Goal: Navigation & Orientation: Find specific page/section

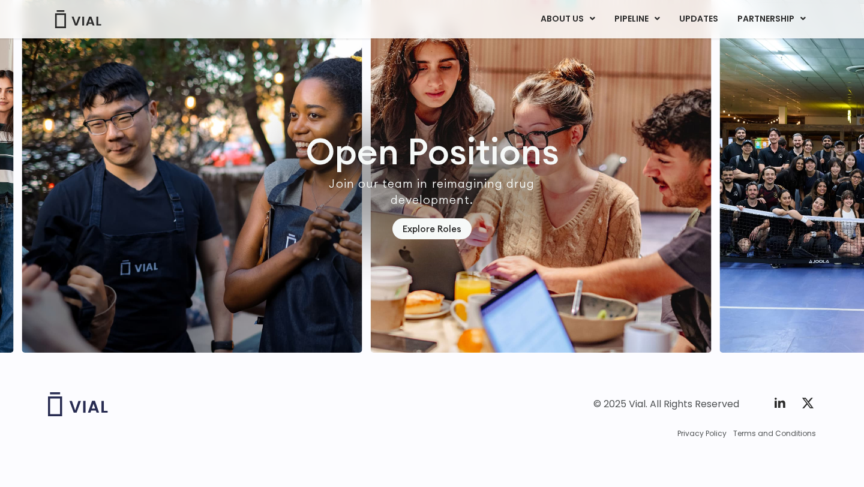
scroll to position [3423, 0]
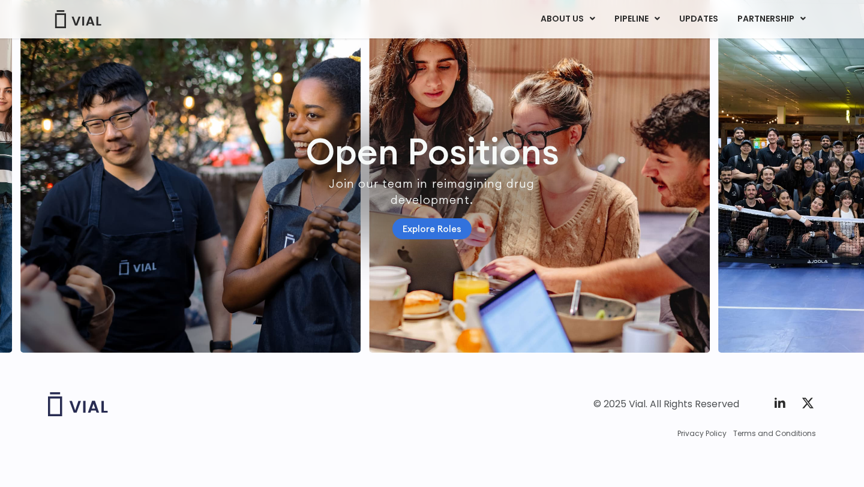
click at [450, 234] on link "Explore Roles" at bounding box center [432, 228] width 79 height 21
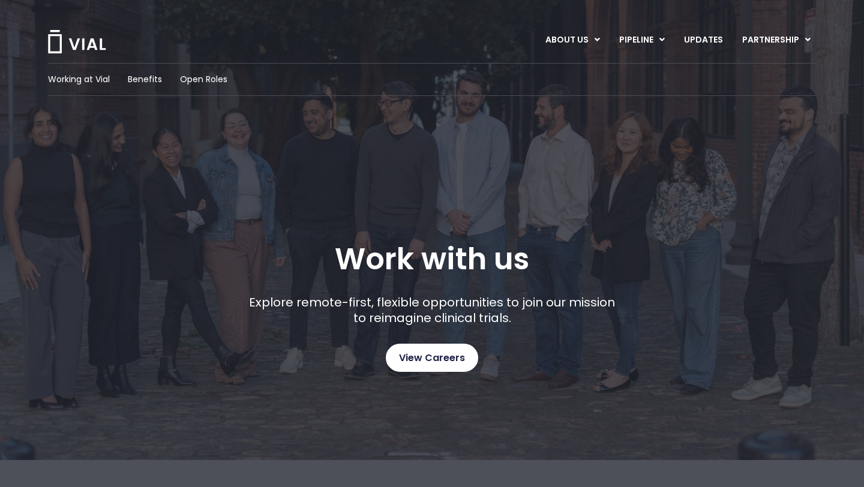
click at [436, 358] on span "View Careers" at bounding box center [432, 359] width 66 height 16
click at [426, 358] on span "View Careers" at bounding box center [432, 359] width 66 height 16
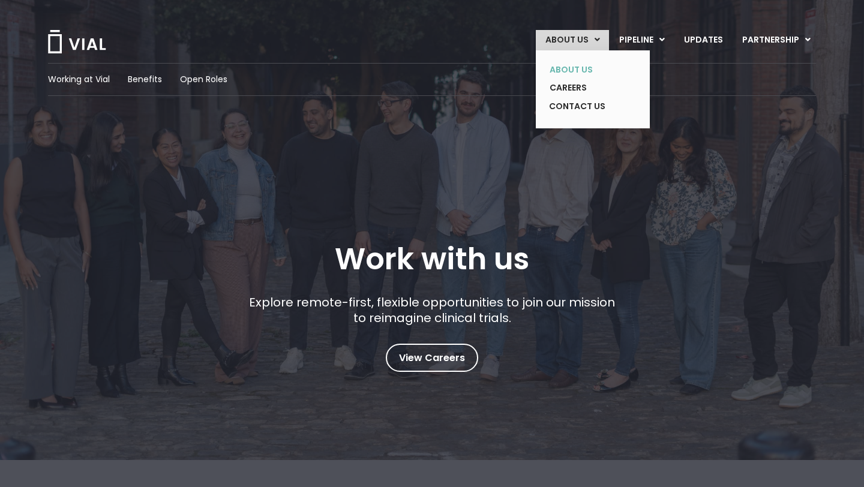
click at [565, 64] on link "ABOUT US" at bounding box center [584, 70] width 88 height 19
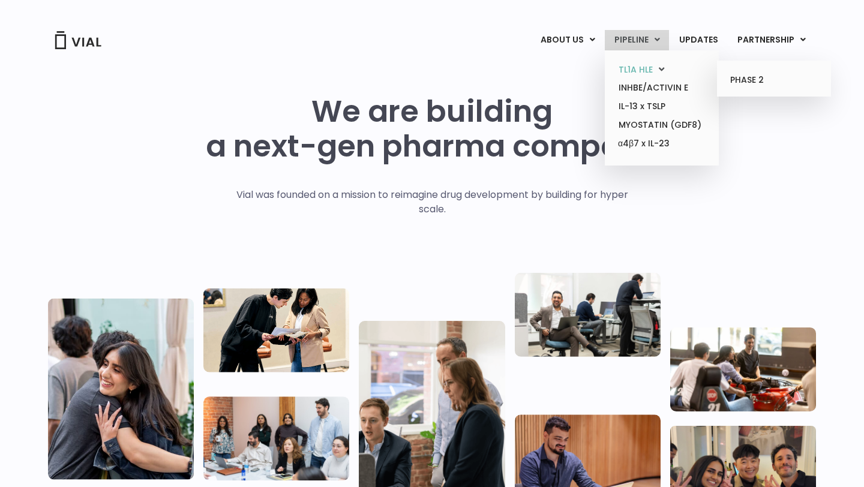
click at [633, 69] on link "TL1A HLE" at bounding box center [661, 70] width 105 height 19
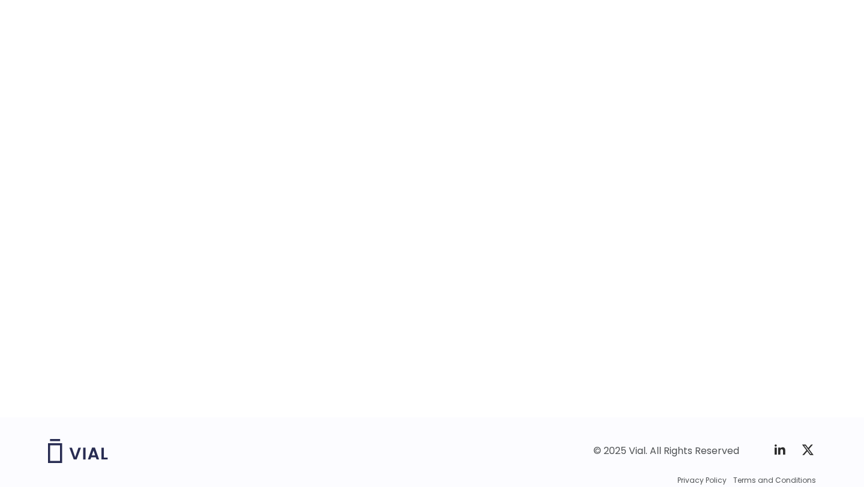
scroll to position [1818, 0]
